Goal: Information Seeking & Learning: Learn about a topic

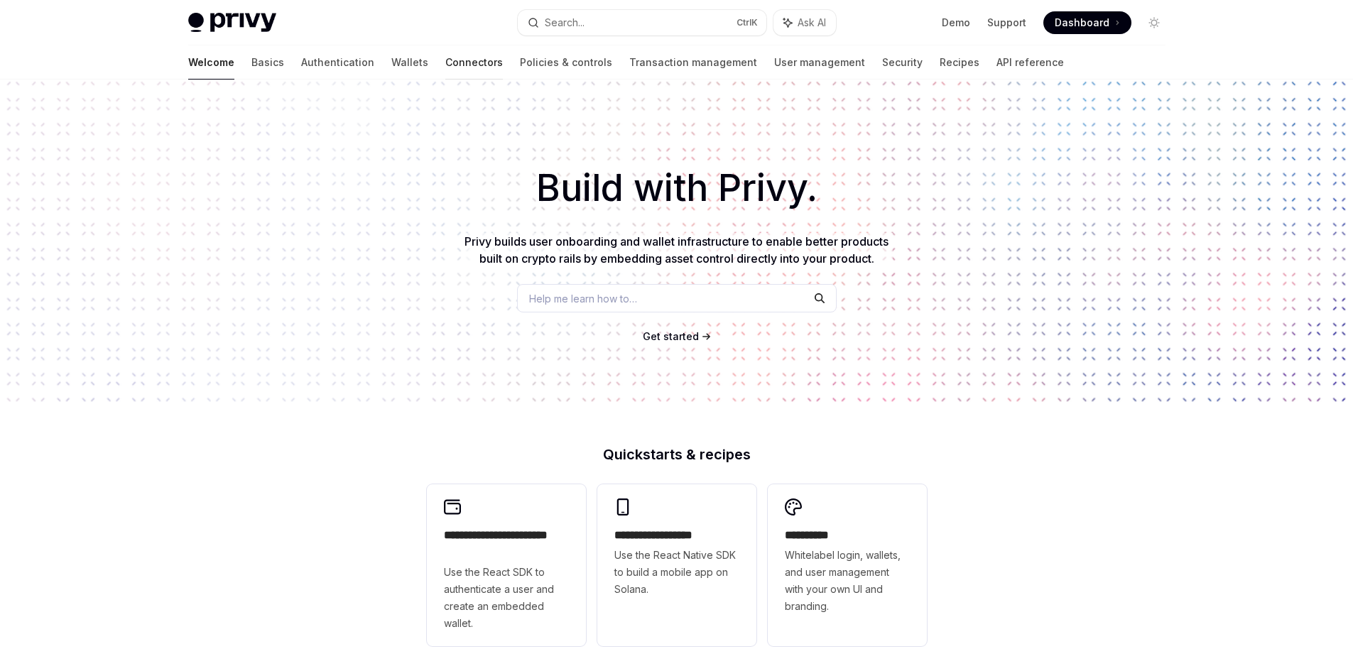
click at [445, 58] on link "Connectors" at bounding box center [474, 62] width 58 height 34
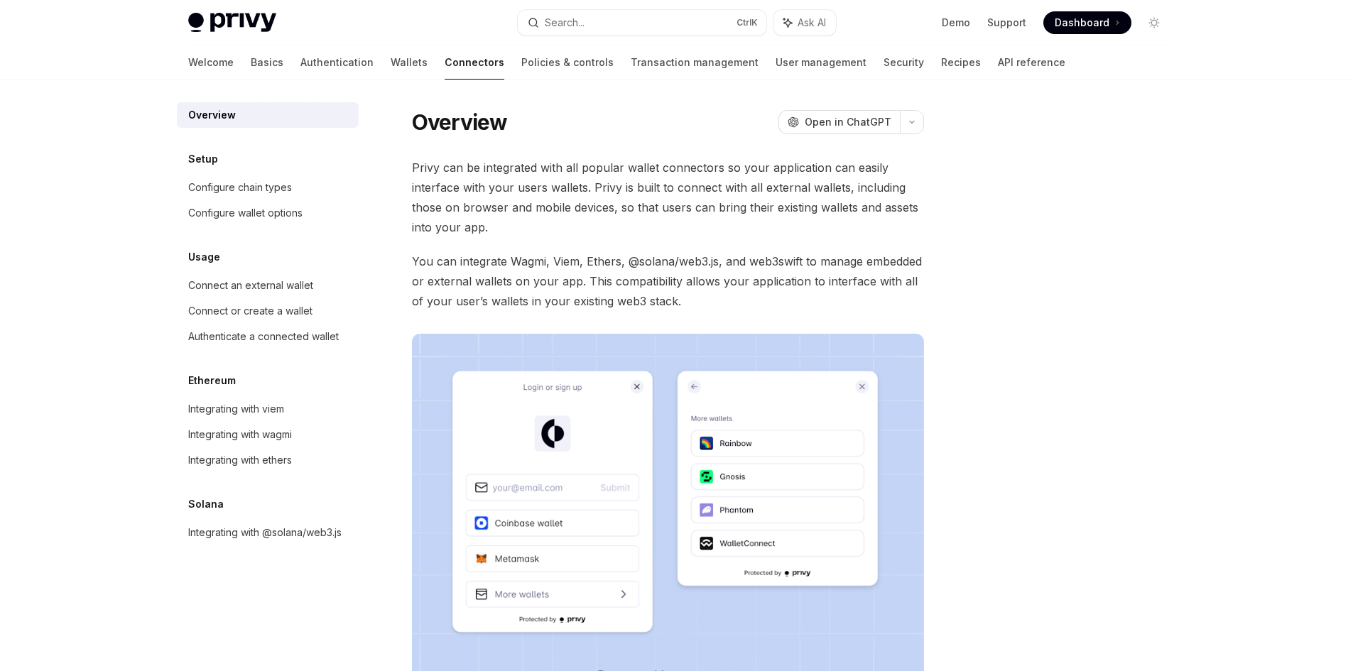
type textarea "*"
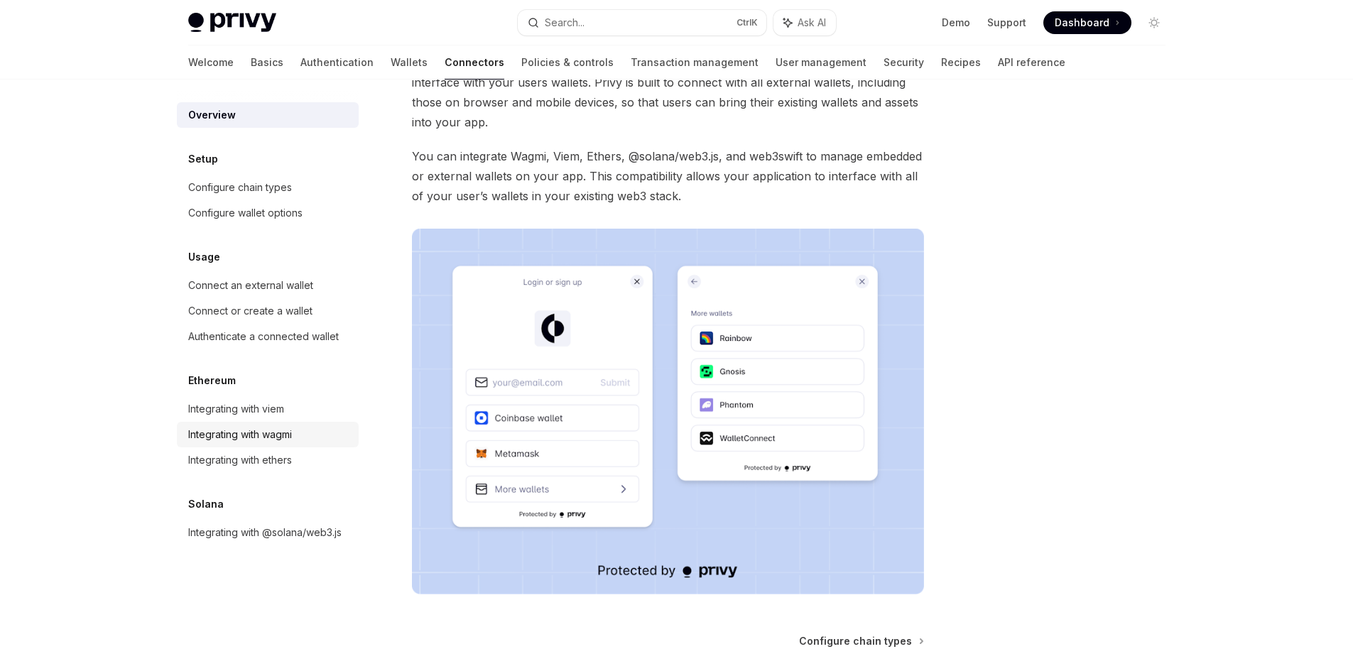
scroll to position [239, 0]
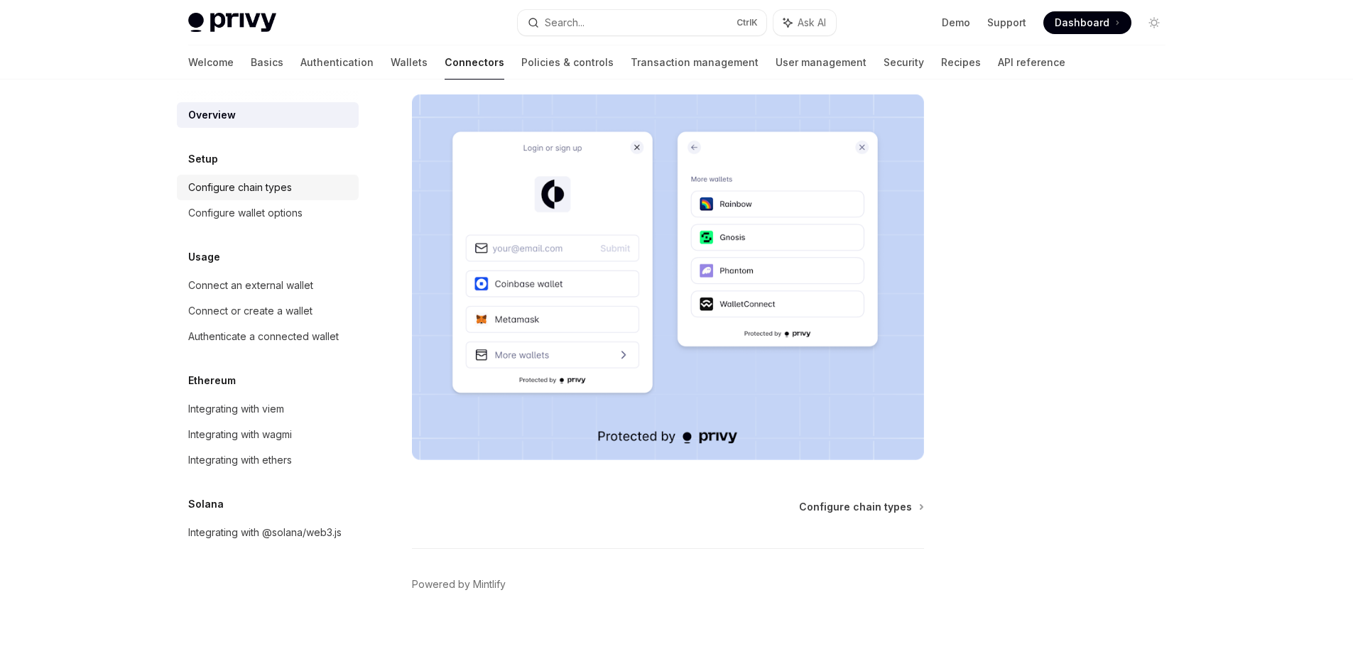
click at [208, 187] on div "Configure chain types" at bounding box center [240, 187] width 104 height 17
click at [236, 210] on div "Configure wallet options" at bounding box center [245, 212] width 114 height 17
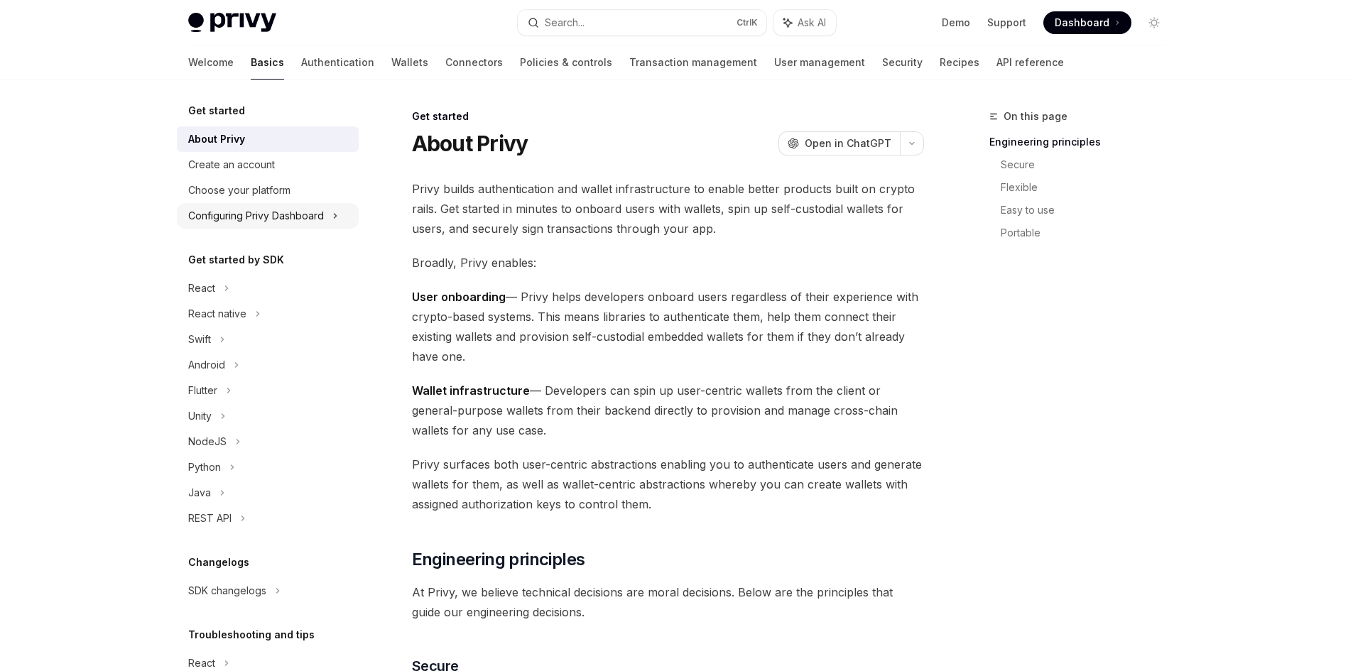
click at [272, 213] on div "Configuring Privy Dashboard" at bounding box center [256, 215] width 136 height 17
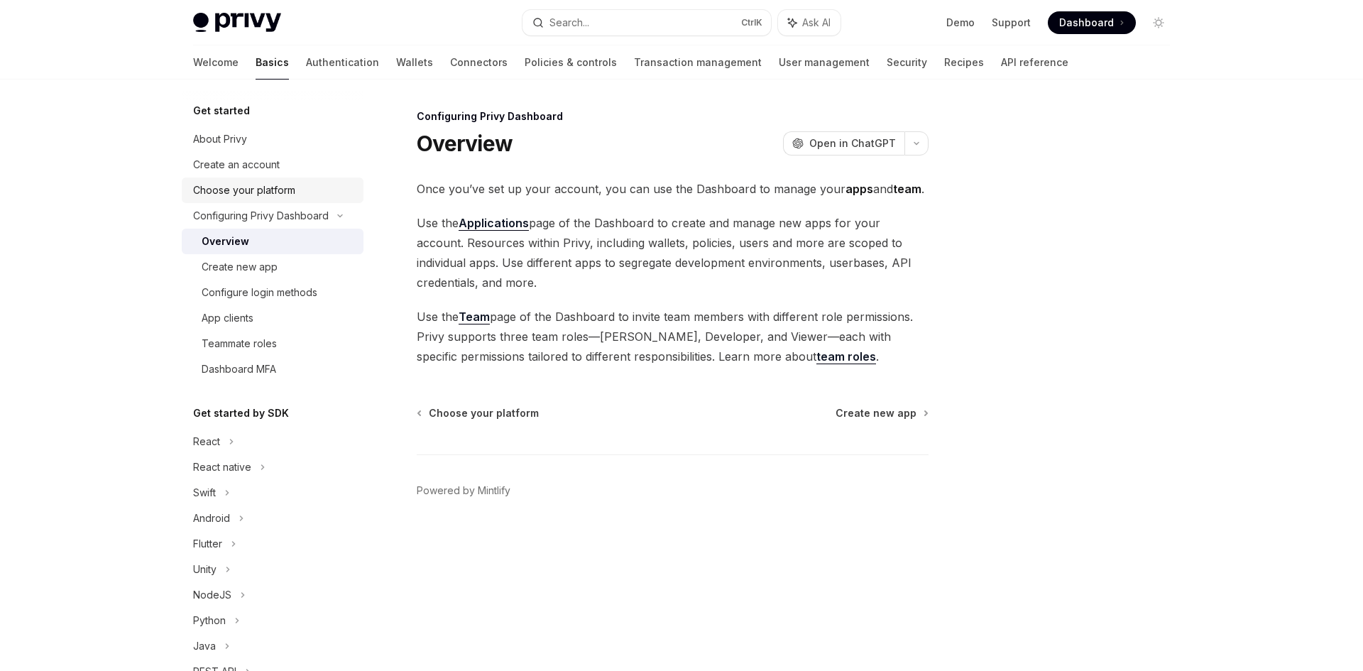
click at [234, 197] on div "Choose your platform" at bounding box center [244, 190] width 102 height 17
type textarea "*"
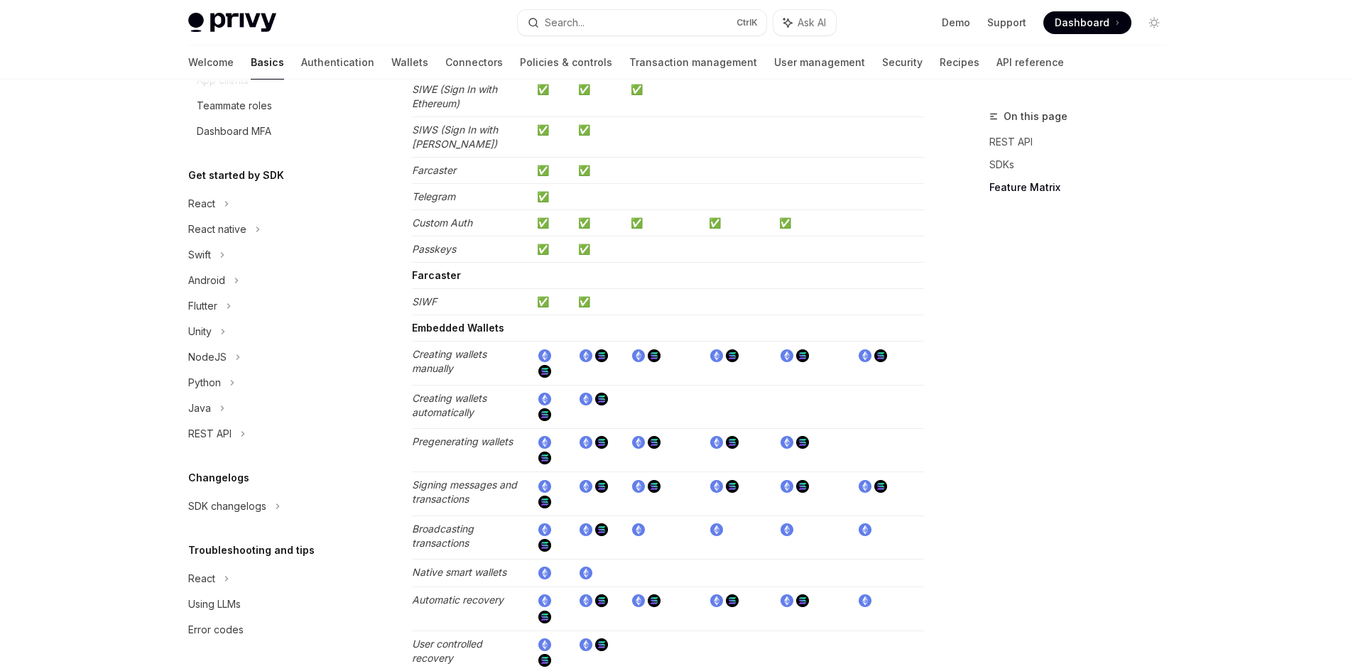
scroll to position [2596, 0]
